Goal: Navigation & Orientation: Find specific page/section

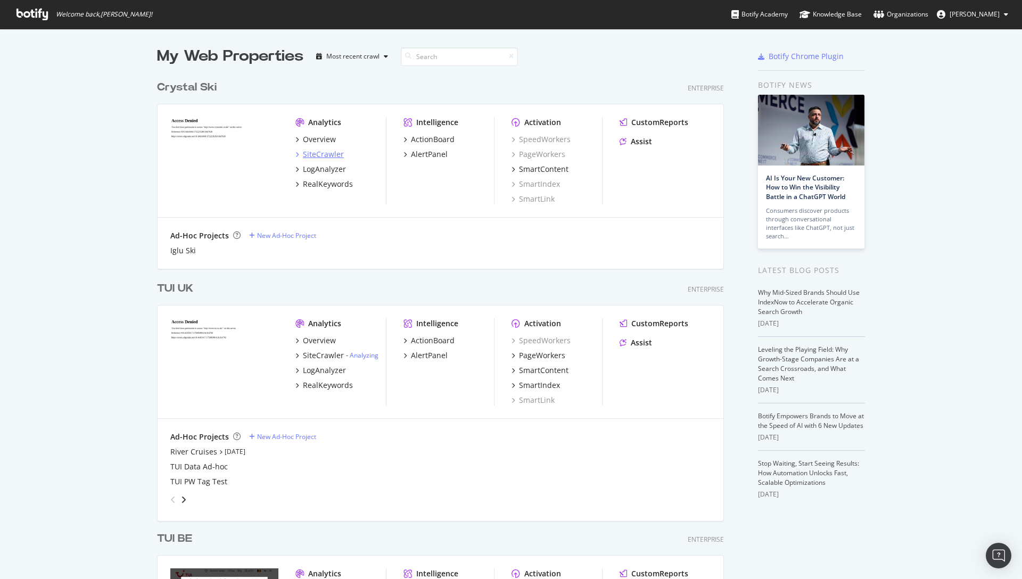
click at [311, 152] on div "SiteCrawler" at bounding box center [323, 154] width 41 height 11
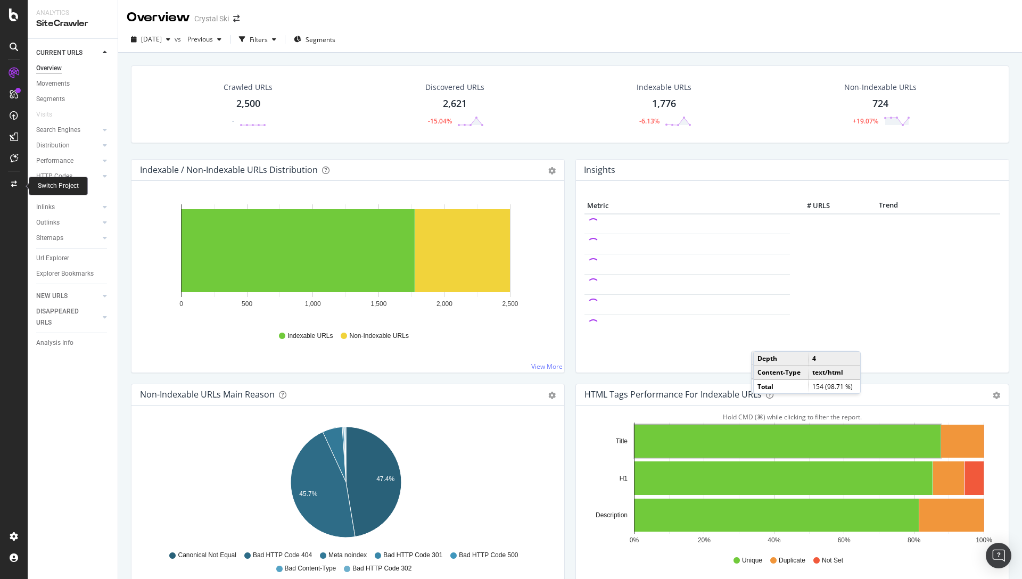
click at [15, 190] on div at bounding box center [14, 184] width 26 height 17
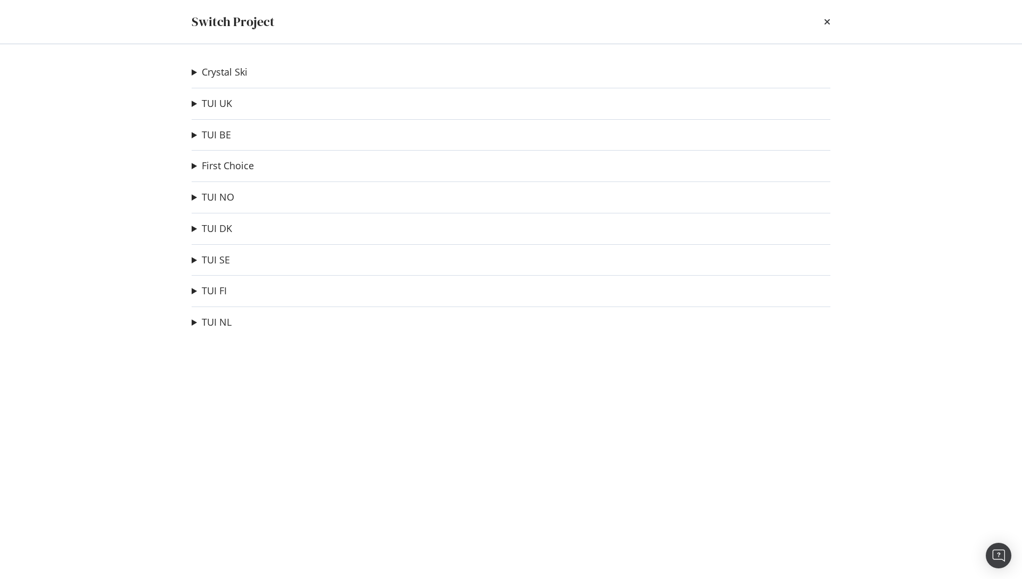
click at [680, 21] on div "Switch Project" at bounding box center [511, 22] width 638 height 18
click at [680, 22] on icon "times" at bounding box center [827, 22] width 6 height 9
